Goal: Find specific page/section: Find specific page/section

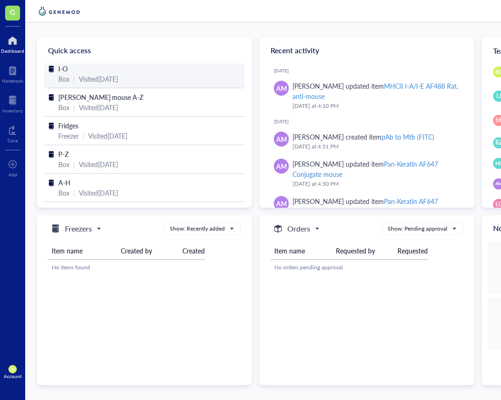
click at [89, 69] on div "I-O" at bounding box center [144, 69] width 172 height 10
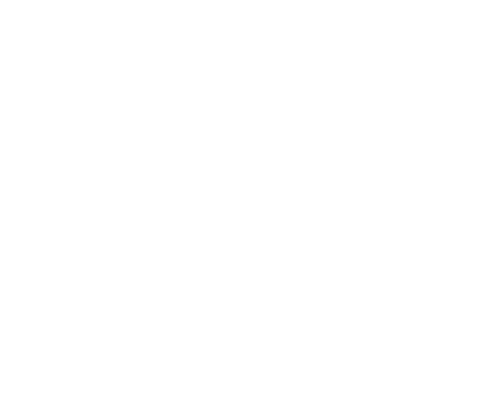
click at [311, 50] on div at bounding box center [299, 200] width 598 height 400
